Goal: Task Accomplishment & Management: Use online tool/utility

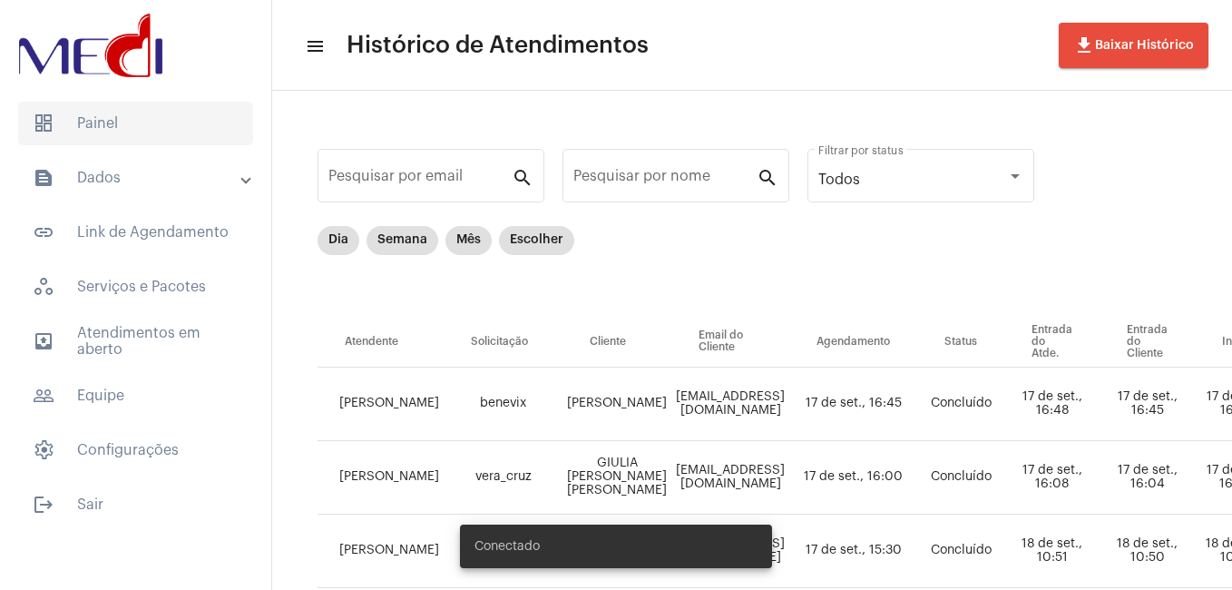
click at [159, 136] on span "dashboard Painel" at bounding box center [135, 124] width 235 height 44
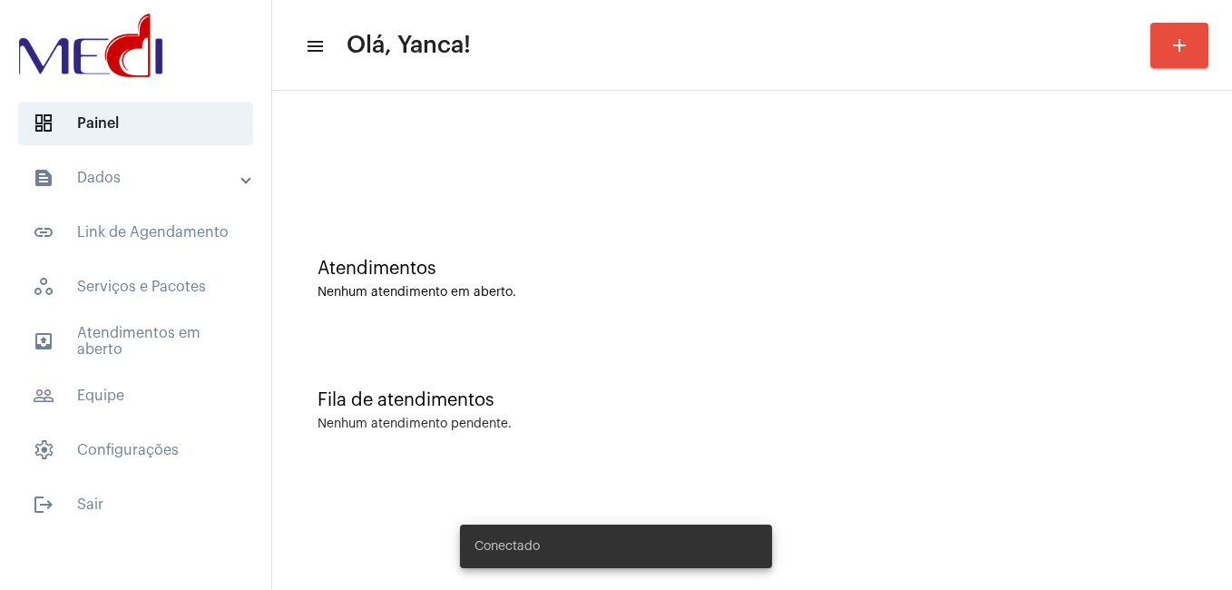
click at [154, 188] on mat-panel-title "text_snippet_outlined Dados" at bounding box center [138, 178] width 210 height 22
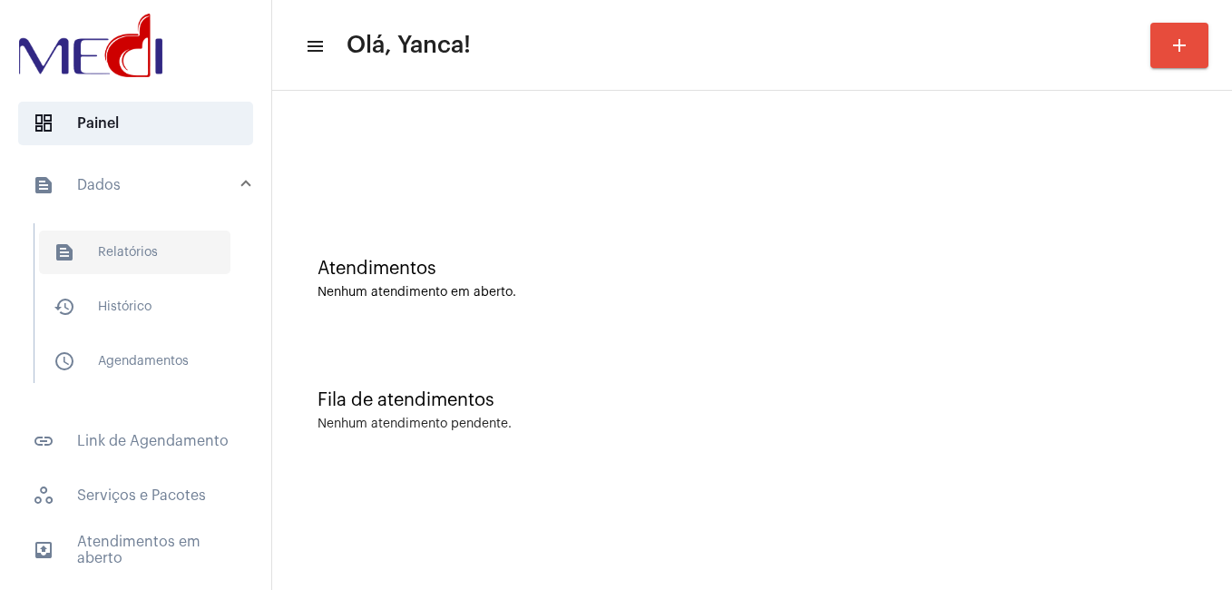
click at [142, 240] on span "text_snippet_outlined Relatórios" at bounding box center [134, 252] width 191 height 44
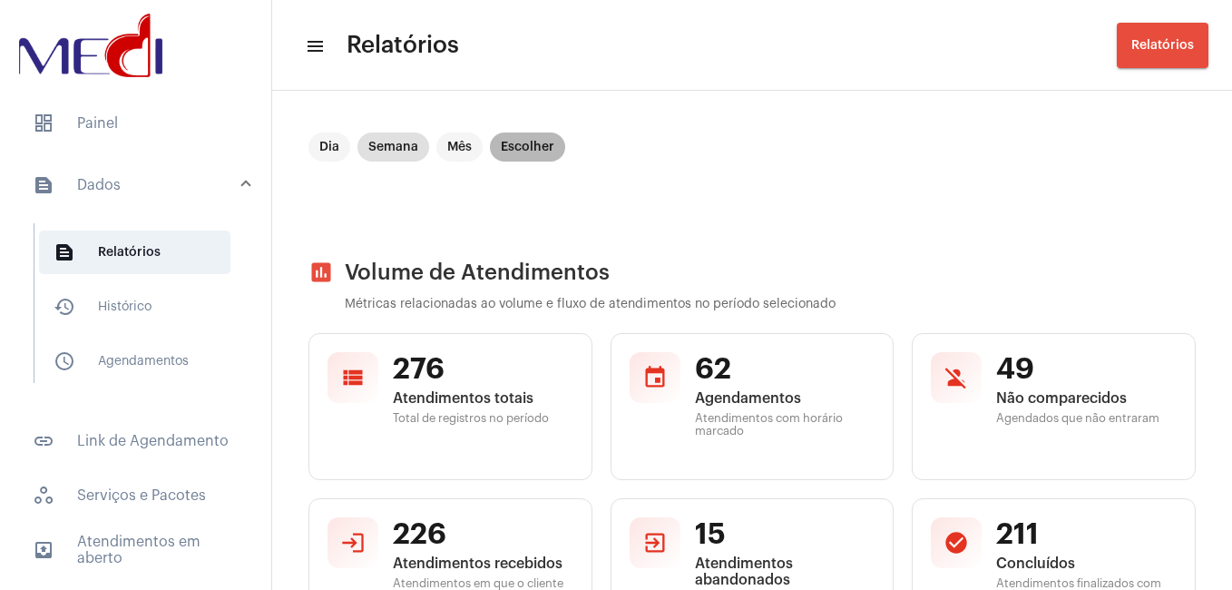
click at [544, 149] on mat-chip "Escolher" at bounding box center [527, 146] width 75 height 29
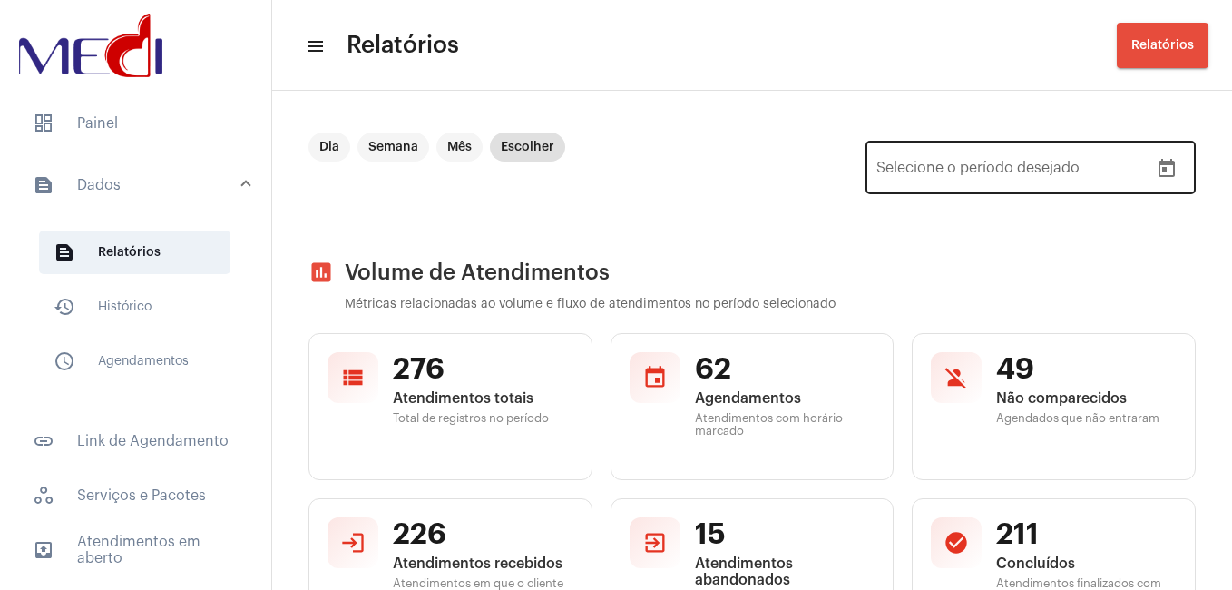
click at [1163, 164] on icon "Open calendar" at bounding box center [1167, 169] width 22 height 22
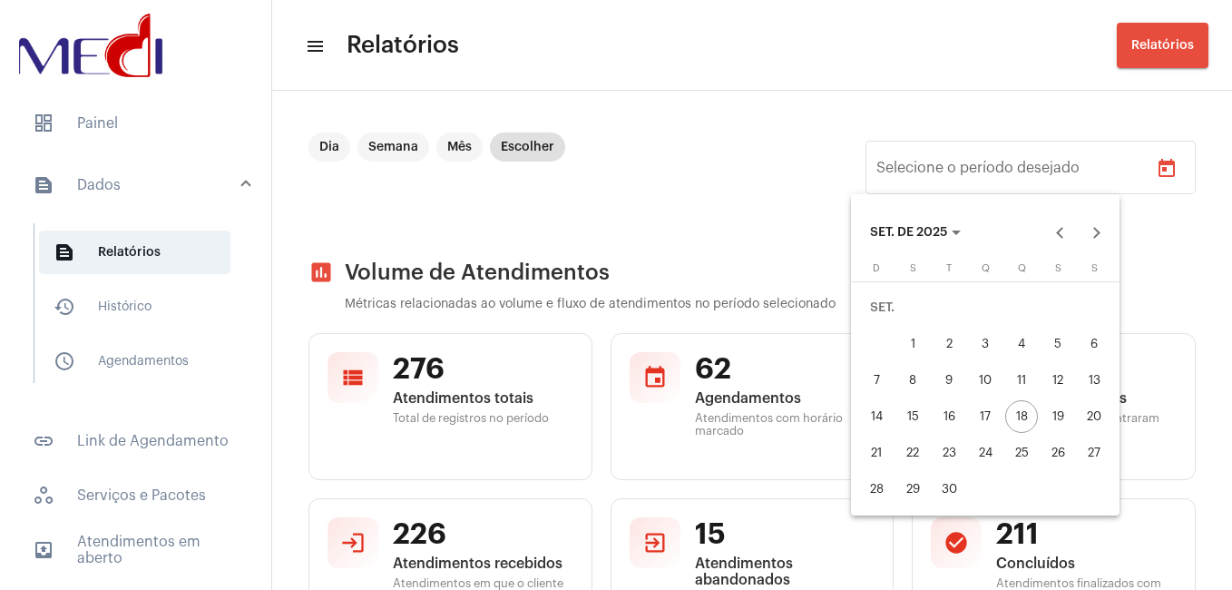
click at [897, 354] on button "1" at bounding box center [912, 344] width 36 height 36
type input "[DATE]"
click at [1026, 406] on div "18" at bounding box center [1021, 416] width 33 height 33
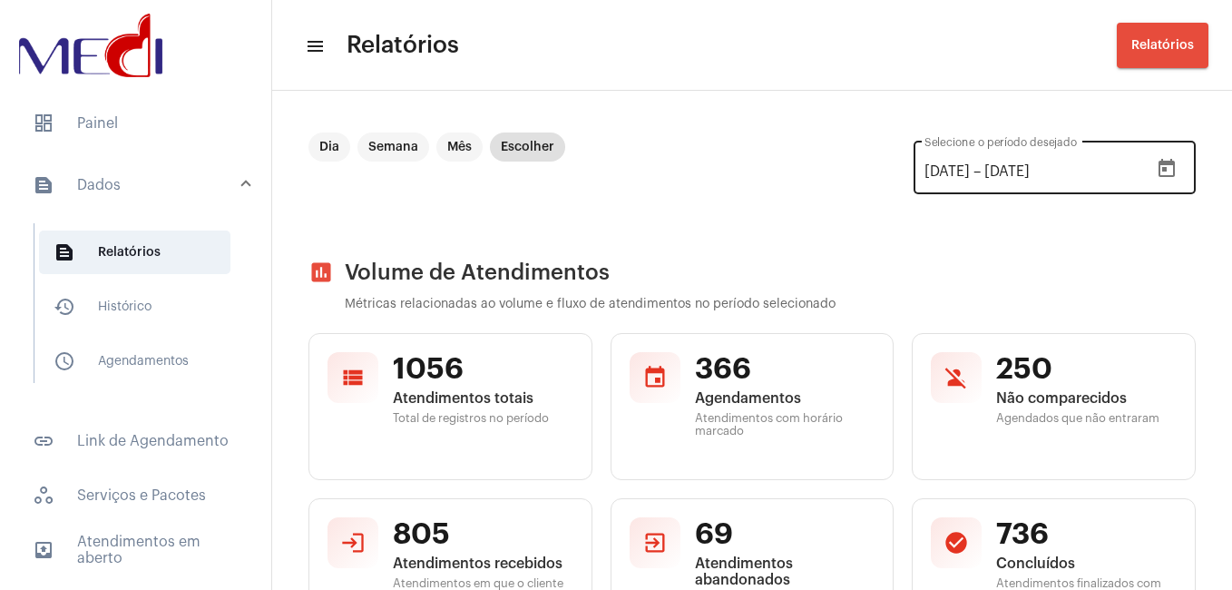
click at [1061, 179] on input "[DATE]" at bounding box center [1038, 171] width 109 height 16
click at [1166, 162] on button "Open calendar" at bounding box center [1166, 169] width 36 height 36
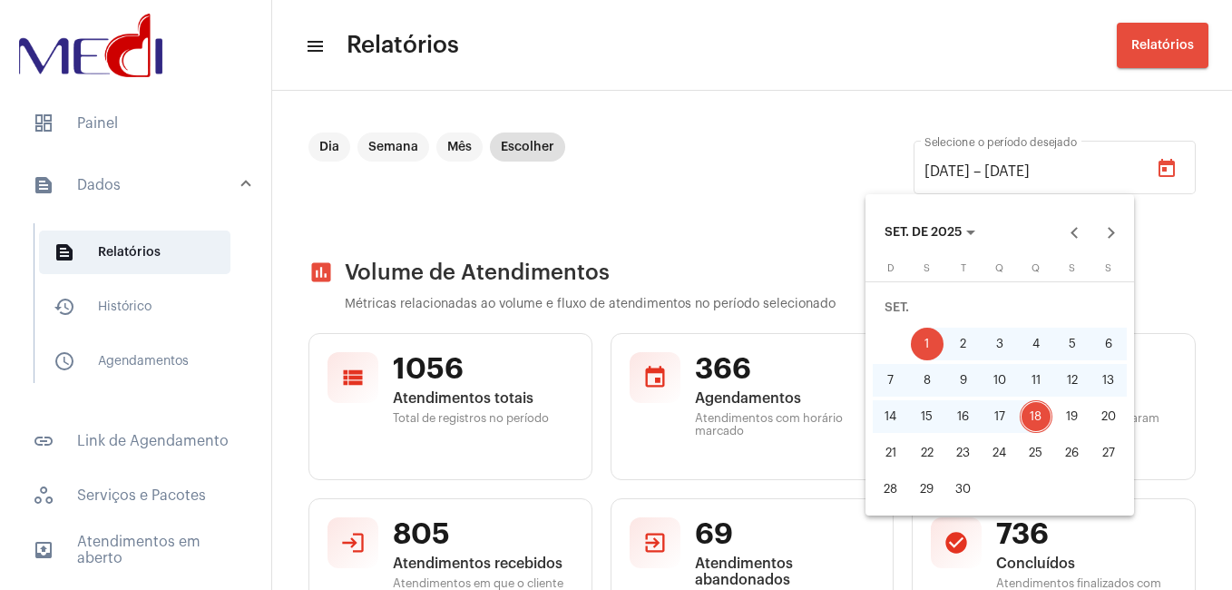
click at [1035, 347] on div "4" at bounding box center [1036, 343] width 33 height 33
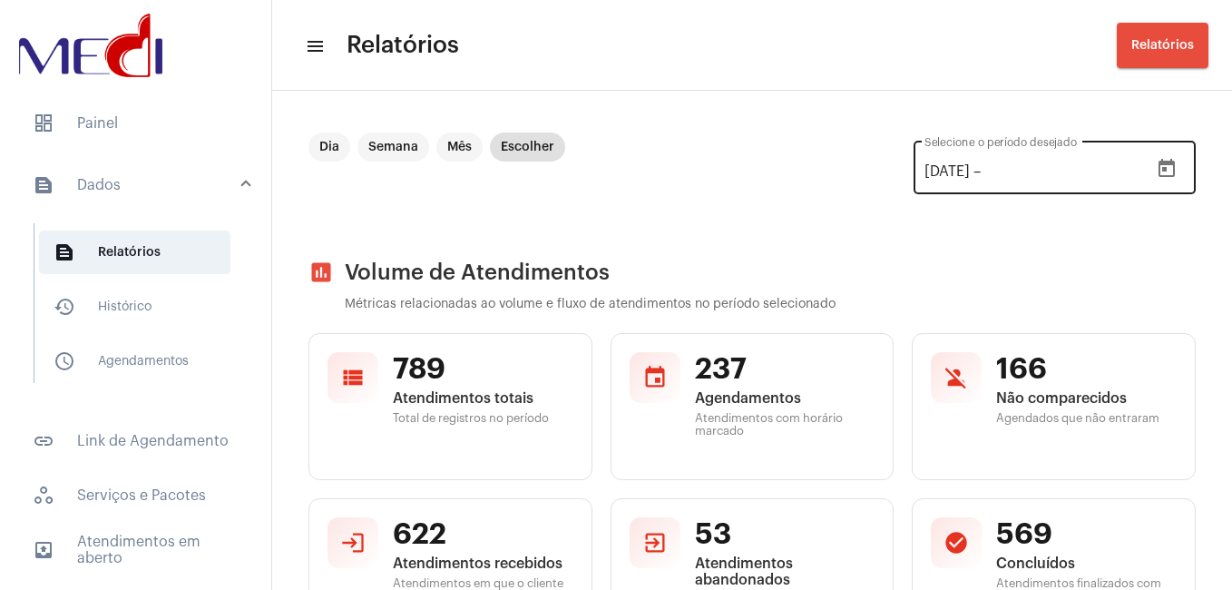
click at [1158, 167] on icon "Open calendar" at bounding box center [1166, 168] width 16 height 18
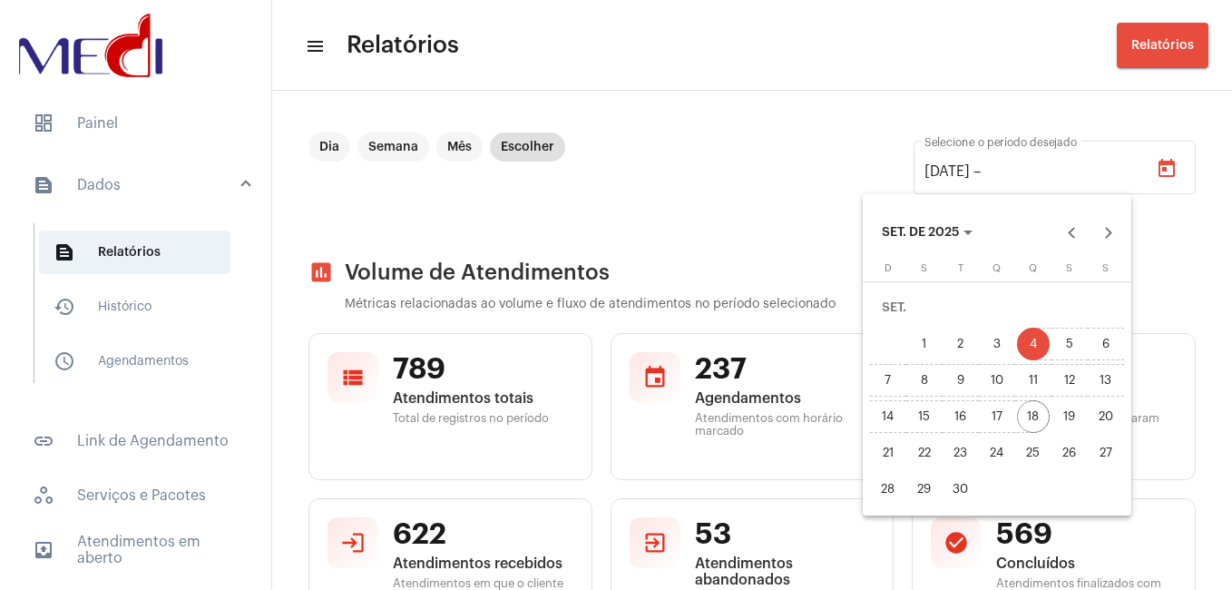
click at [1037, 411] on div "18" at bounding box center [1033, 416] width 33 height 33
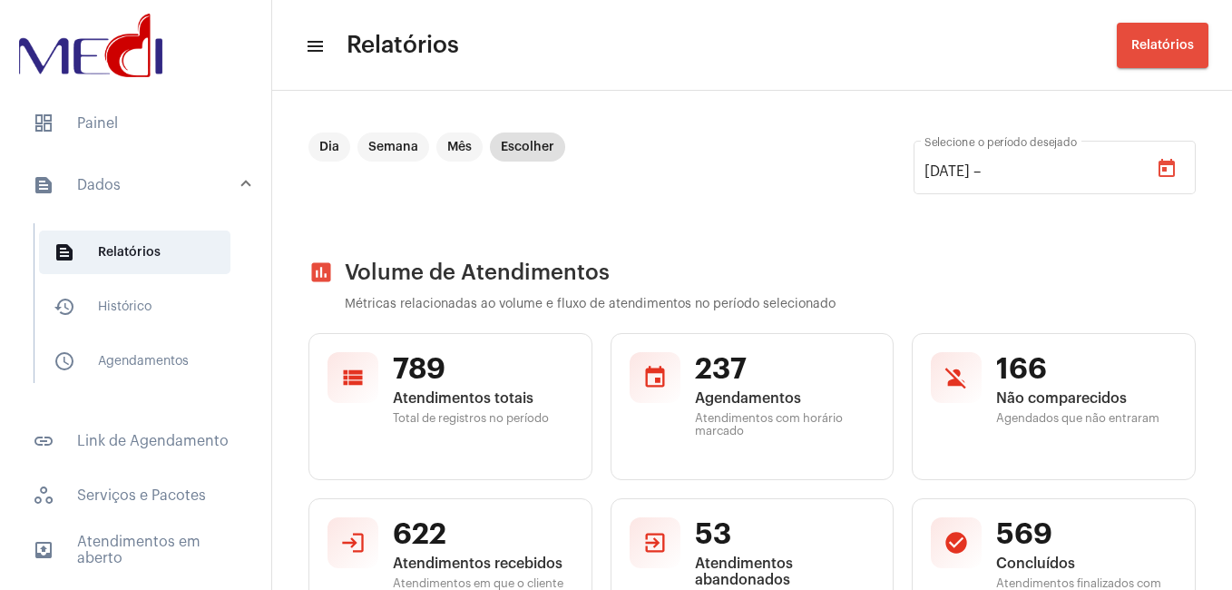
type input "[DATE]"
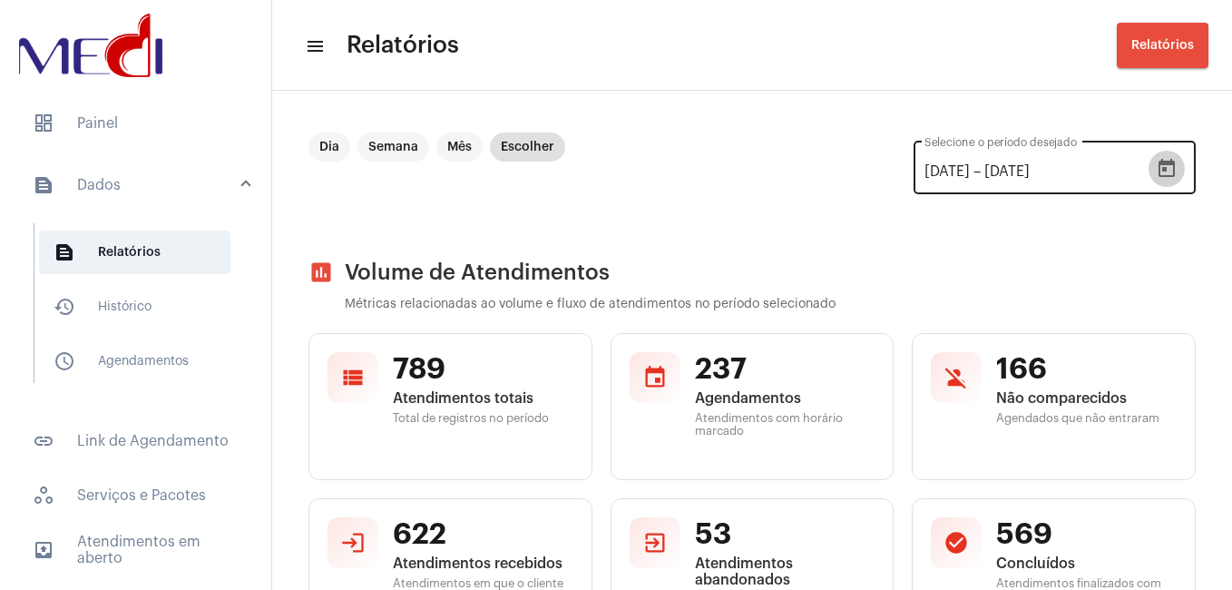
click at [1158, 162] on icon "Open calendar" at bounding box center [1166, 168] width 16 height 18
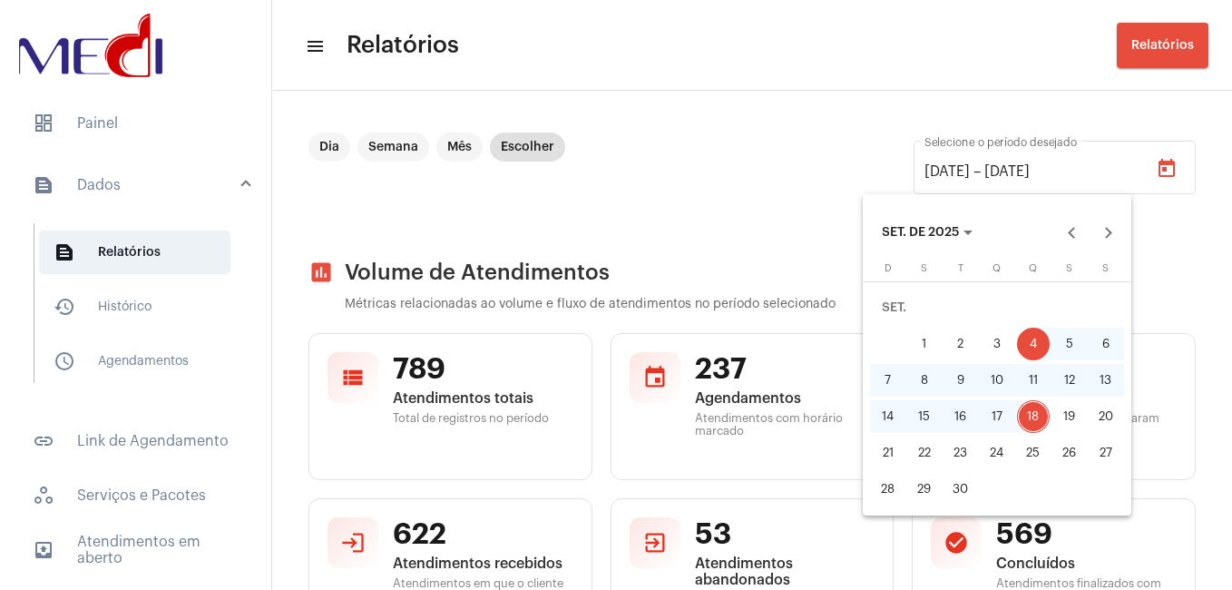
click at [1032, 339] on div "4" at bounding box center [1033, 343] width 33 height 33
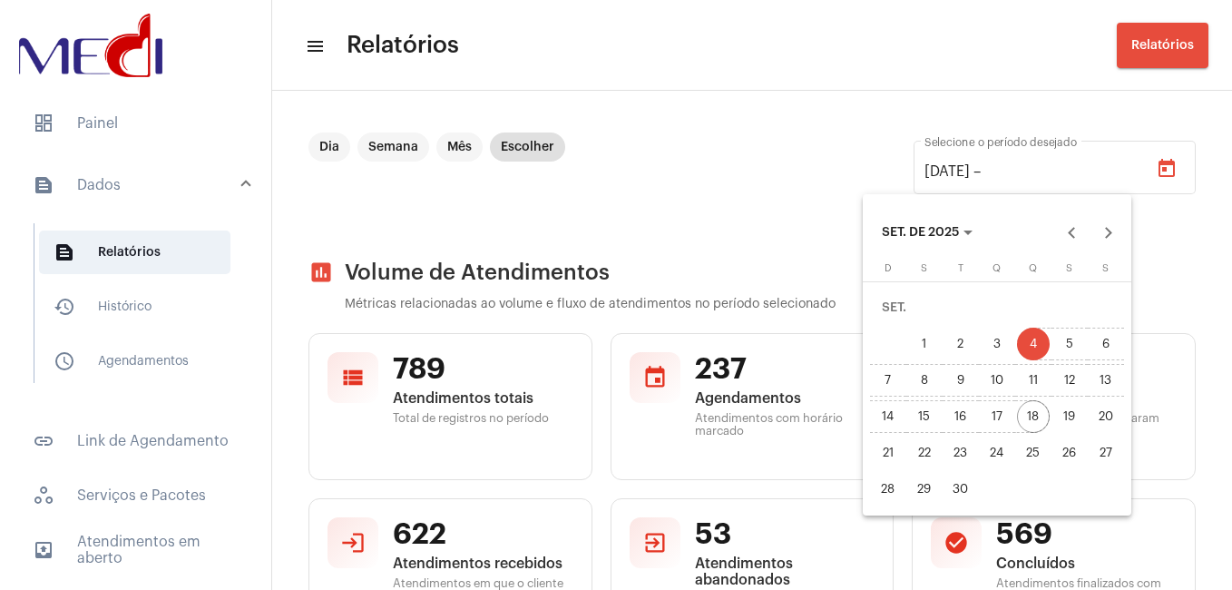
click at [1029, 414] on div "18" at bounding box center [1033, 416] width 33 height 33
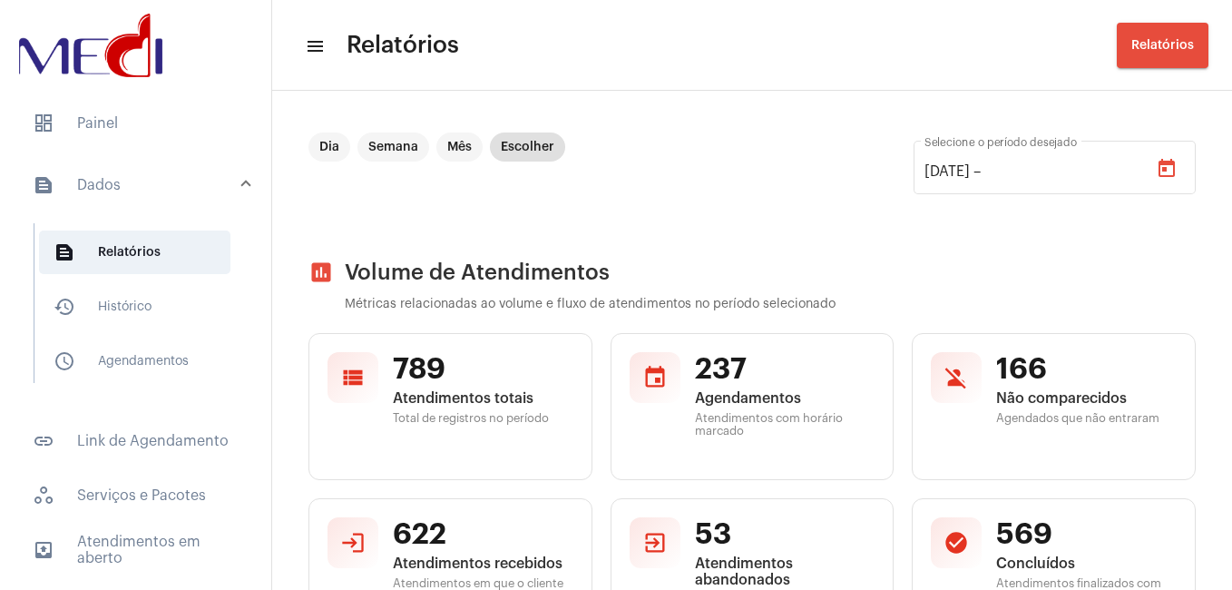
type input "[DATE]"
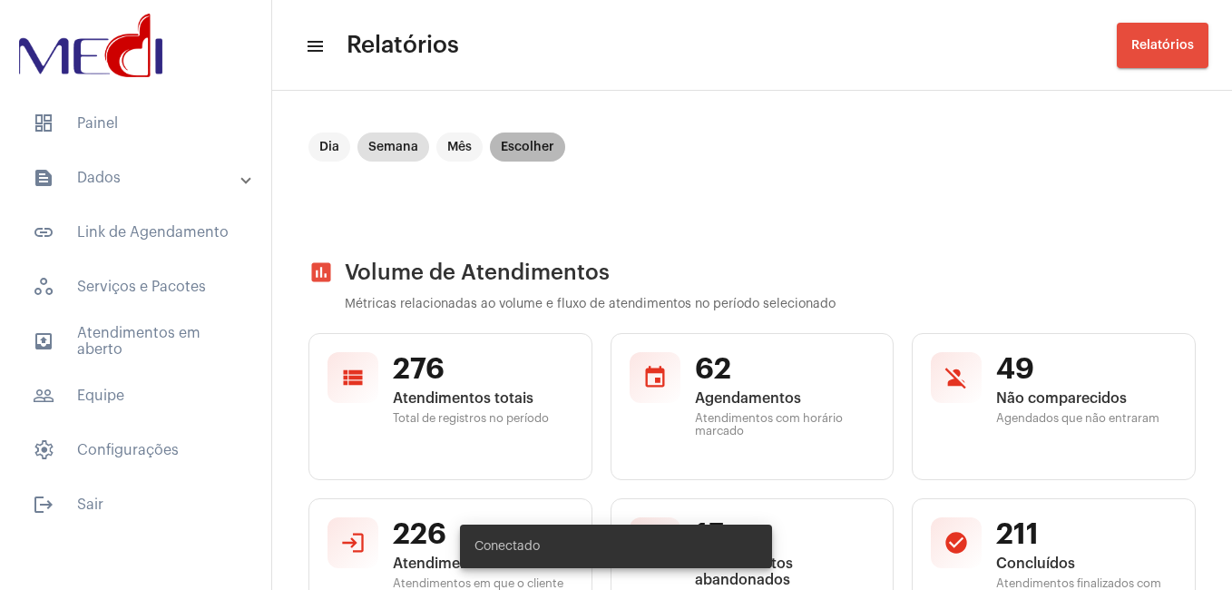
click at [523, 149] on mat-chip "Escolher" at bounding box center [527, 146] width 75 height 29
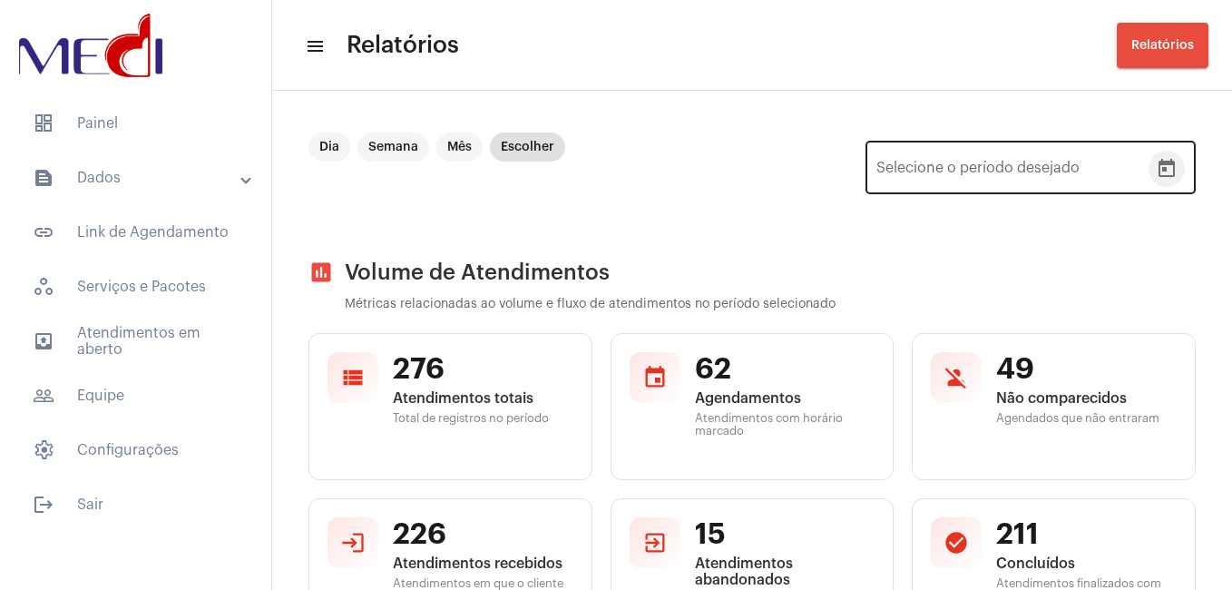
click at [1158, 161] on icon "Open calendar" at bounding box center [1166, 168] width 16 height 18
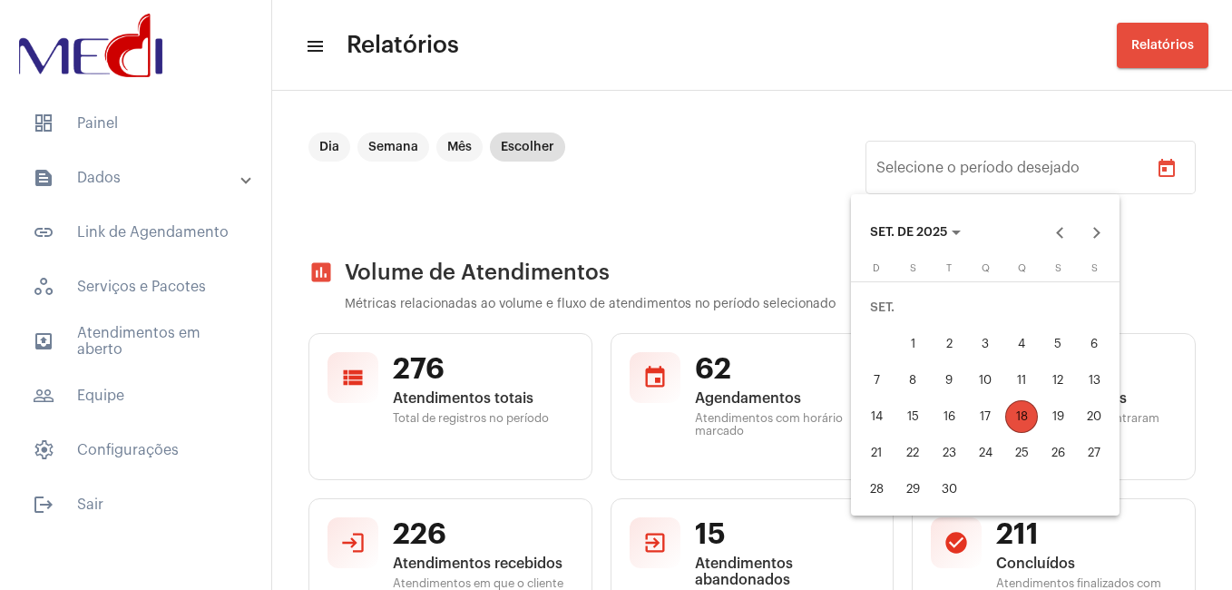
click at [1019, 343] on div "4" at bounding box center [1021, 343] width 33 height 33
type input "[DATE]"
click at [1022, 416] on div "18" at bounding box center [1021, 416] width 33 height 33
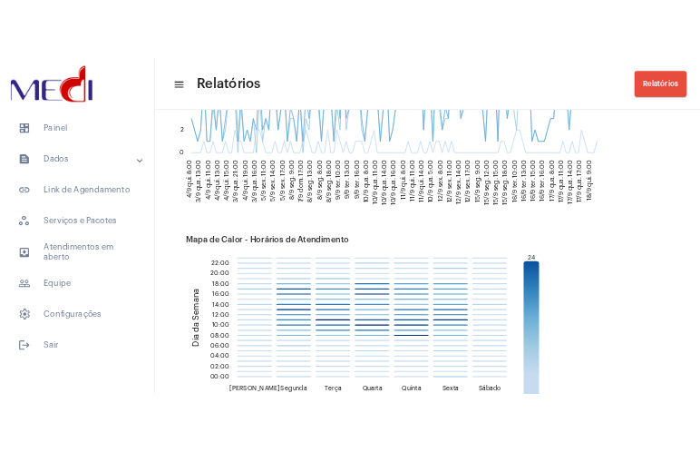
scroll to position [3304, 0]
